Goal: Feedback & Contribution: Contribute content

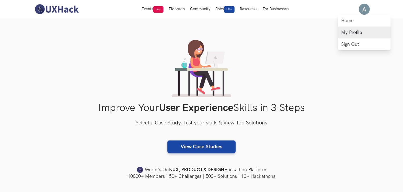
click at [351, 33] on link "My Profile" at bounding box center [364, 33] width 53 height 12
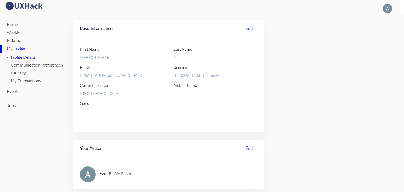
click at [245, 27] on link "Edit" at bounding box center [249, 29] width 15 height 8
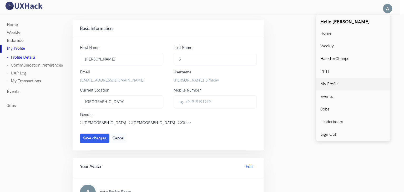
click at [335, 80] on link "My Profile" at bounding box center [354, 84] width 74 height 13
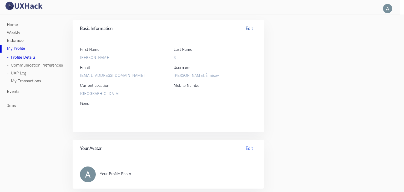
click at [248, 29] on link "Edit" at bounding box center [249, 29] width 15 height 8
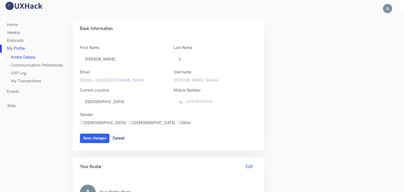
click at [13, 24] on link "Home" at bounding box center [12, 25] width 11 height 8
click at [17, 34] on link "Weekly" at bounding box center [13, 33] width 13 height 8
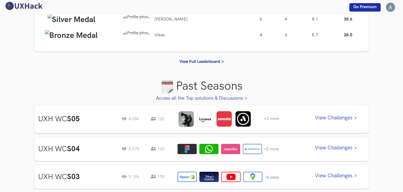
scroll to position [132, 0]
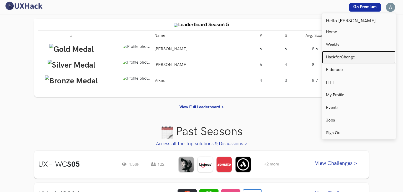
click at [333, 55] on p "HackforChange" at bounding box center [340, 57] width 29 height 5
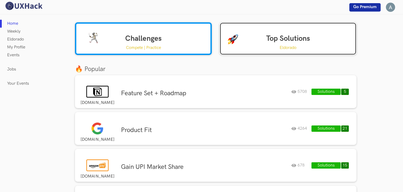
click at [255, 35] on link "Top Solutions Eldorado" at bounding box center [288, 38] width 137 height 33
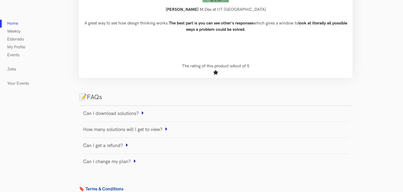
scroll to position [550, 0]
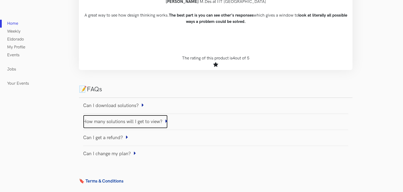
click at [122, 122] on link "How many solutions will I get to view?" at bounding box center [125, 121] width 85 height 13
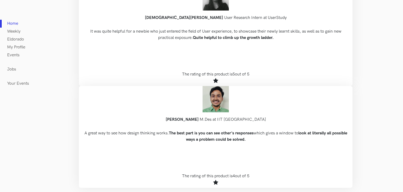
scroll to position [418, 0]
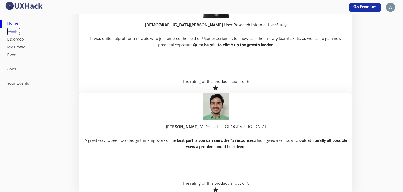
click at [13, 33] on link "Weekly" at bounding box center [13, 32] width 13 height 8
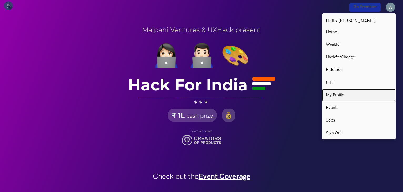
click at [337, 97] on p "My Profile" at bounding box center [335, 95] width 18 height 5
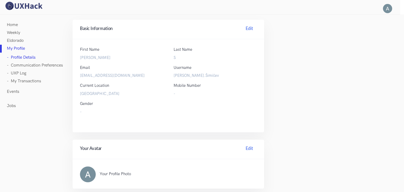
click at [16, 93] on link "Events" at bounding box center [13, 92] width 12 height 8
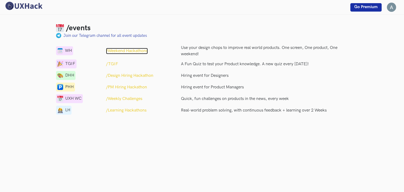
click at [136, 51] on p "/Weekend Hackathons" at bounding box center [127, 51] width 42 height 6
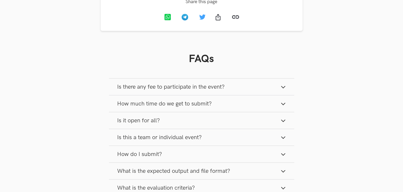
scroll to position [658, 0]
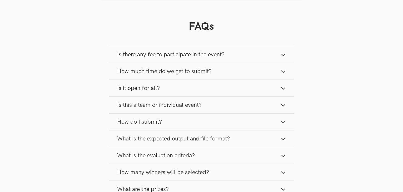
click at [192, 88] on button "Is it open for all?" at bounding box center [201, 88] width 185 height 17
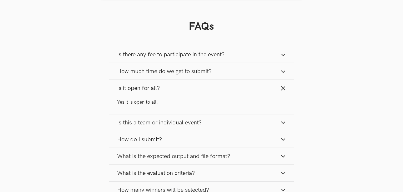
click at [192, 88] on button "Is it open for all?" at bounding box center [201, 88] width 185 height 17
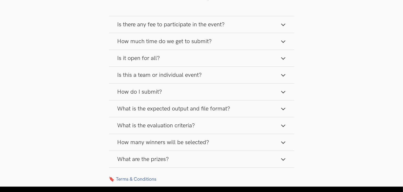
scroll to position [711, 0]
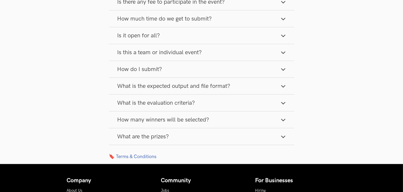
click at [254, 119] on button "How many winners will be selected?" at bounding box center [201, 120] width 185 height 17
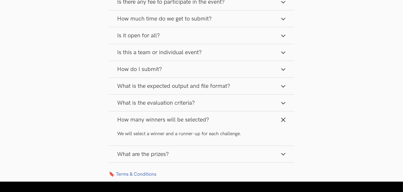
click at [254, 119] on button "How many winners will be selected?" at bounding box center [201, 120] width 185 height 17
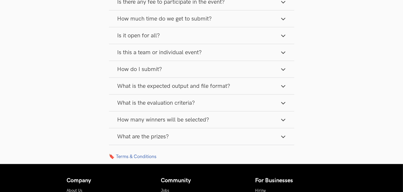
click at [237, 136] on button "What are the prizes?" at bounding box center [201, 136] width 185 height 17
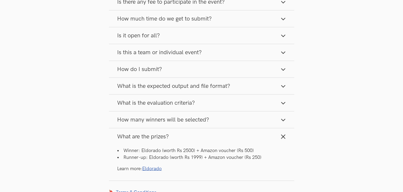
click at [196, 100] on button "What is the evaluation criteria?" at bounding box center [201, 103] width 185 height 17
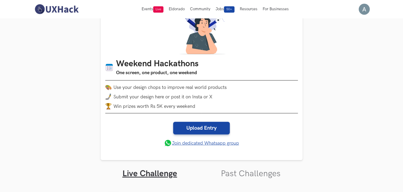
scroll to position [0, 0]
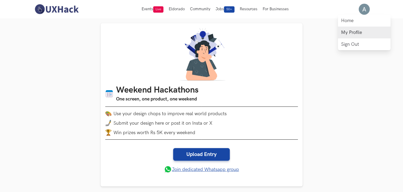
click at [355, 34] on link "My Profile" at bounding box center [364, 33] width 53 height 12
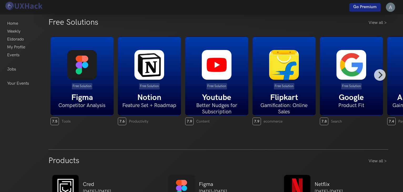
scroll to position [105, 0]
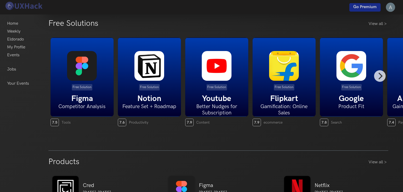
click at [107, 97] on h5 "Figma" at bounding box center [82, 98] width 63 height 9
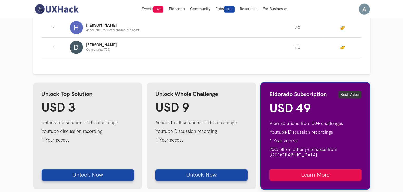
scroll to position [421, 0]
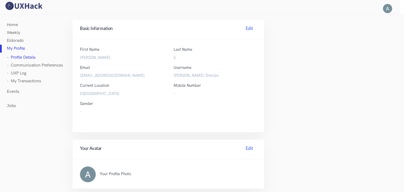
click at [25, 66] on link "- Communication Preferences" at bounding box center [35, 66] width 56 height 8
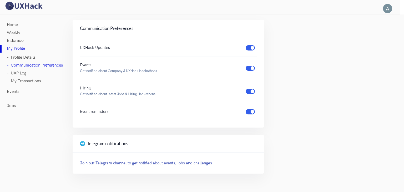
click at [23, 74] on link "- UXP Log" at bounding box center [16, 74] width 19 height 8
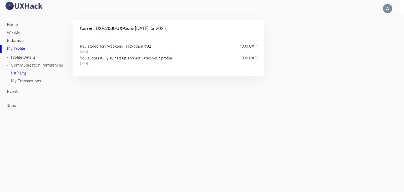
click at [18, 41] on link "Eldorado" at bounding box center [15, 41] width 17 height 8
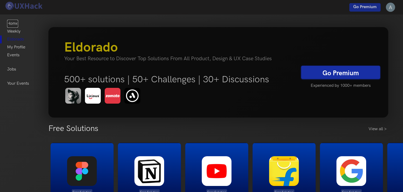
click at [13, 25] on link "Home" at bounding box center [12, 24] width 11 height 8
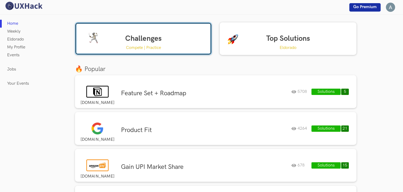
click at [152, 46] on p "Compete | Practice" at bounding box center [143, 47] width 35 height 7
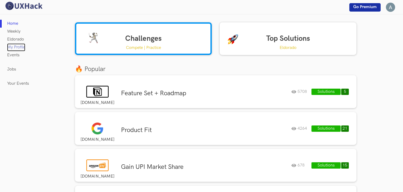
click at [20, 49] on link "My Profile" at bounding box center [16, 47] width 18 height 8
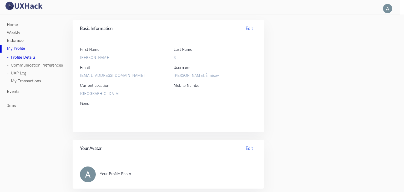
click at [178, 75] on label "Ana.Šimičev" at bounding box center [215, 76] width 83 height 6
click at [250, 150] on link "Edit" at bounding box center [249, 149] width 15 height 8
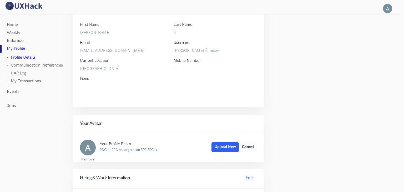
scroll to position [79, 0]
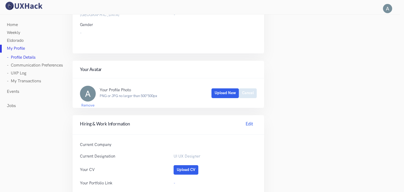
click at [251, 94] on button "Cancel" at bounding box center [248, 92] width 18 height 9
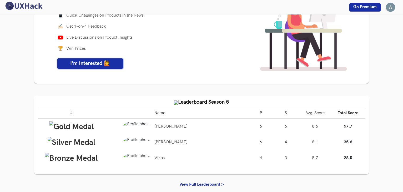
scroll to position [132, 0]
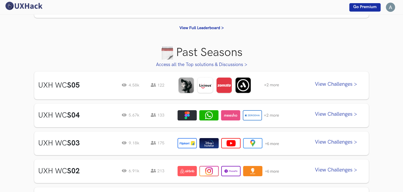
scroll to position [105, 0]
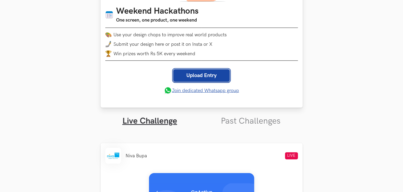
click at [218, 78] on link "Upload Entry" at bounding box center [201, 75] width 57 height 13
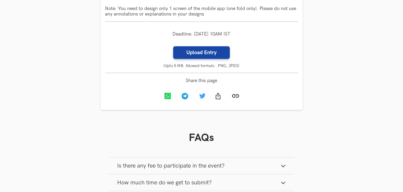
scroll to position [575, 0]
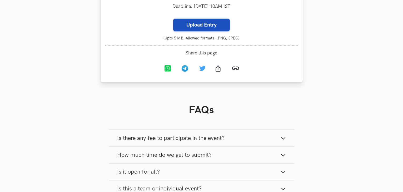
click at [211, 23] on label "Upload Entry" at bounding box center [201, 25] width 57 height 13
click at [173, 19] on input "Upload Entry" at bounding box center [173, 18] width 0 height 0
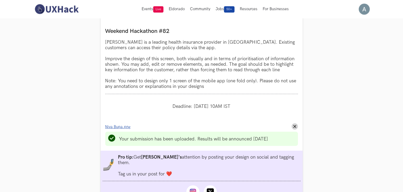
scroll to position [469, 0]
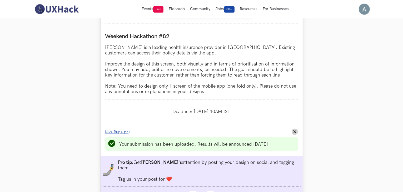
click at [128, 133] on span "Niva Bupa.png" at bounding box center [118, 132] width 26 height 4
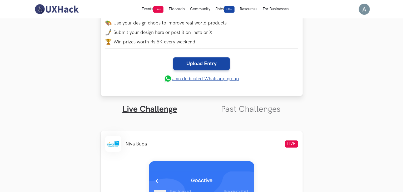
scroll to position [48, 0]
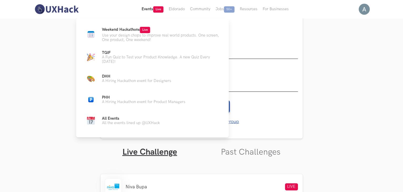
click at [148, 8] on button "Events Live" at bounding box center [152, 9] width 27 height 18
click at [130, 31] on span "Weekend Hackathons Live" at bounding box center [126, 29] width 48 height 4
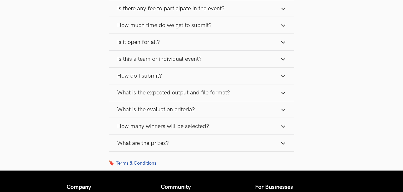
scroll to position [816, 0]
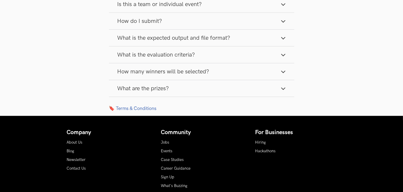
click at [127, 106] on link "🔖 Terms & Conditions" at bounding box center [201, 109] width 185 height 6
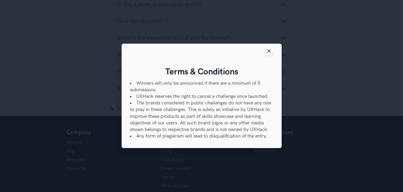
click at [333, 69] on div "Close modal window Terms & Conditions Winners will only be announced if there a…" at bounding box center [201, 96] width 403 height 192
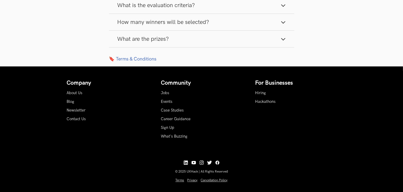
scroll to position [869, 0]
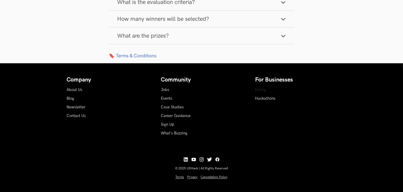
click at [260, 88] on link "Hiring" at bounding box center [260, 90] width 11 height 4
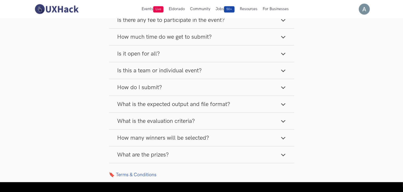
scroll to position [737, 0]
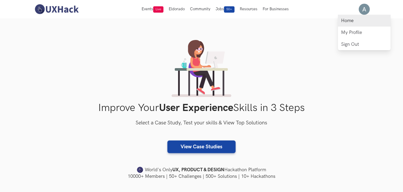
click at [356, 21] on link "Home" at bounding box center [364, 21] width 53 height 12
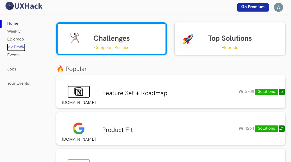
click at [11, 43] on link "My Profile" at bounding box center [16, 47] width 18 height 8
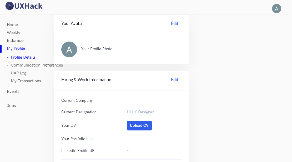
scroll to position [132, 0]
click at [171, 20] on link "Edit" at bounding box center [174, 24] width 15 height 8
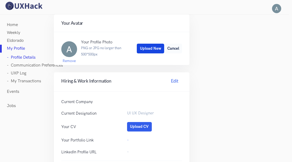
click at [148, 45] on button "Upload New" at bounding box center [150, 48] width 27 height 9
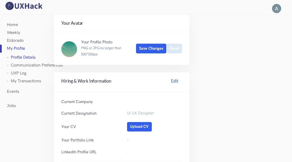
click at [173, 44] on button "Reset" at bounding box center [174, 48] width 16 height 9
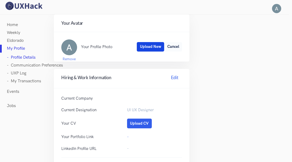
click at [144, 42] on button "Upload New" at bounding box center [150, 46] width 27 height 9
click at [156, 44] on span "Save Changes" at bounding box center [151, 46] width 24 height 4
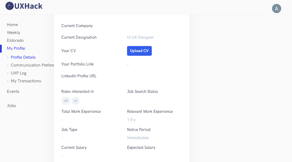
scroll to position [215, 0]
